Goal: Task Accomplishment & Management: Manage account settings

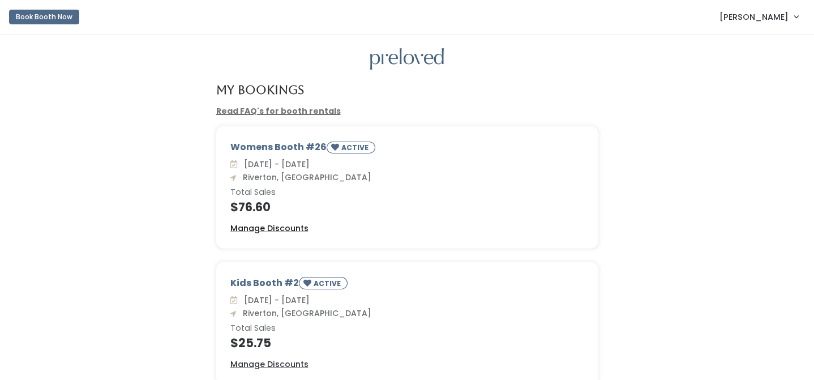
click at [273, 226] on u "Manage Discounts" at bounding box center [269, 228] width 78 height 11
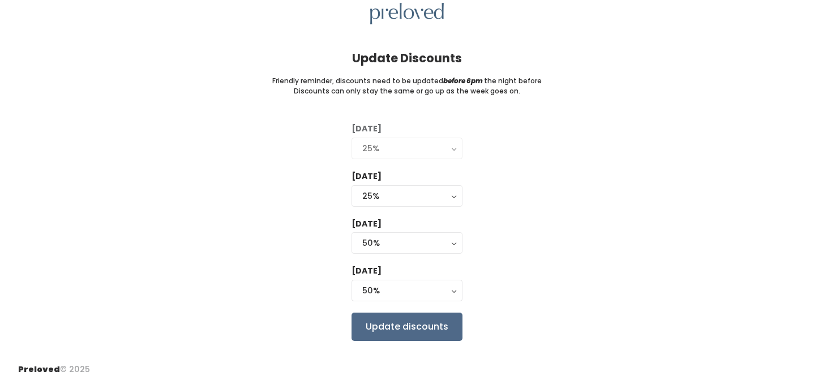
scroll to position [45, 0]
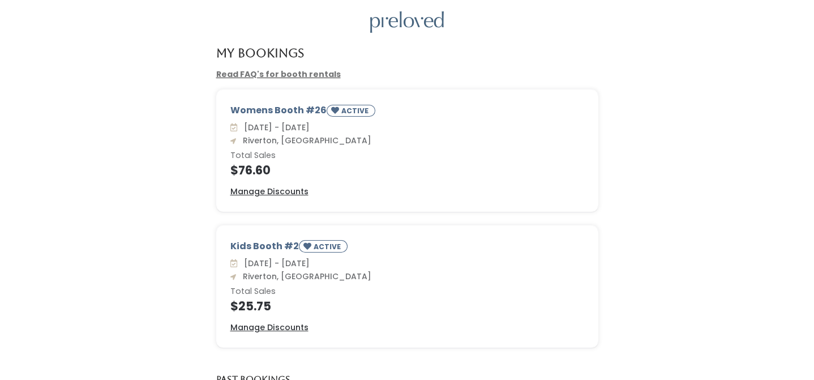
scroll to position [37, 0]
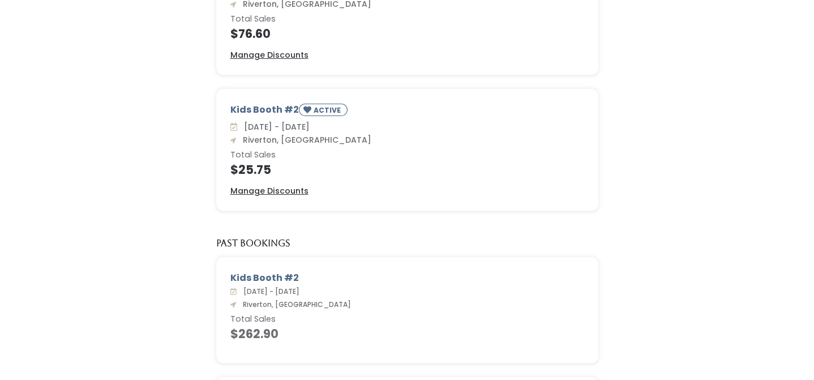
scroll to position [132, 0]
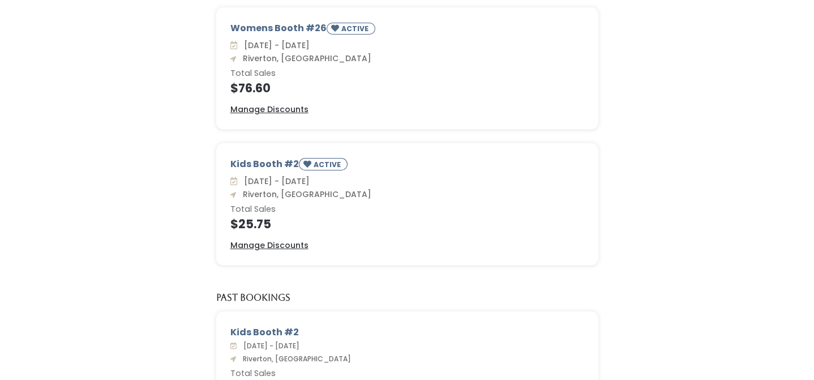
scroll to position [111, 0]
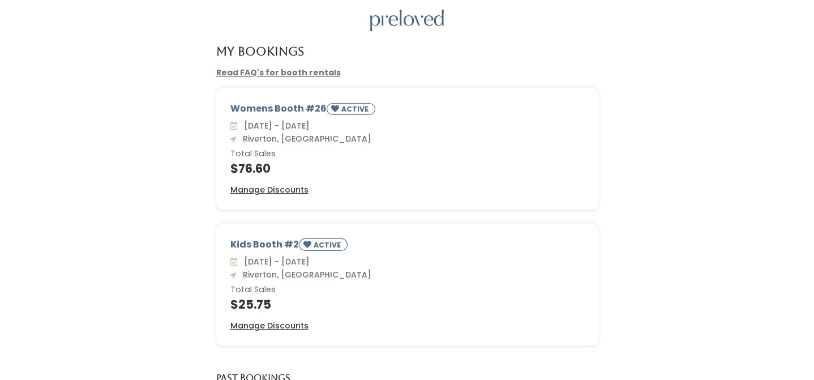
scroll to position [41, 0]
